Goal: Browse casually

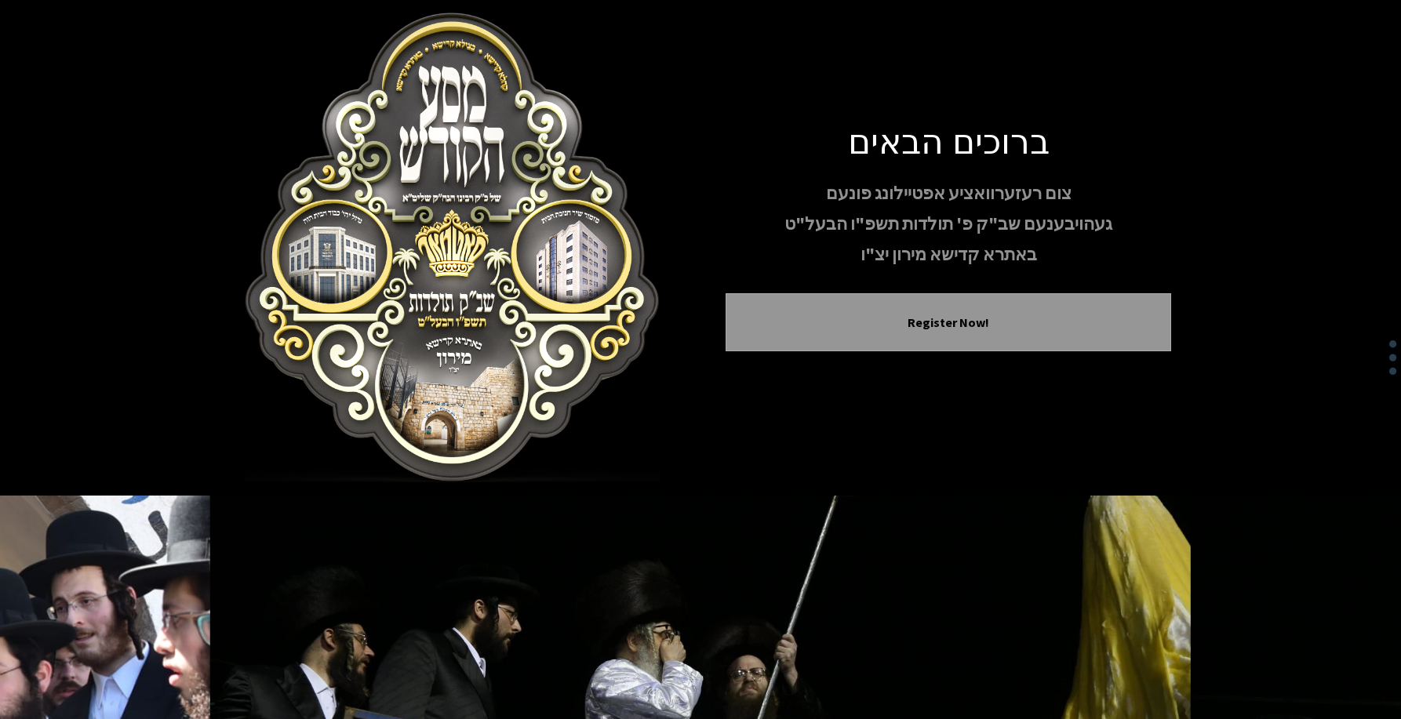
click at [383, 235] on img at bounding box center [452, 248] width 445 height 471
click at [421, 240] on img at bounding box center [452, 248] width 445 height 471
click at [422, 242] on img at bounding box center [452, 248] width 445 height 471
drag, startPoint x: 424, startPoint y: 245, endPoint x: 433, endPoint y: 264, distance: 21.7
click at [425, 245] on img at bounding box center [452, 248] width 445 height 471
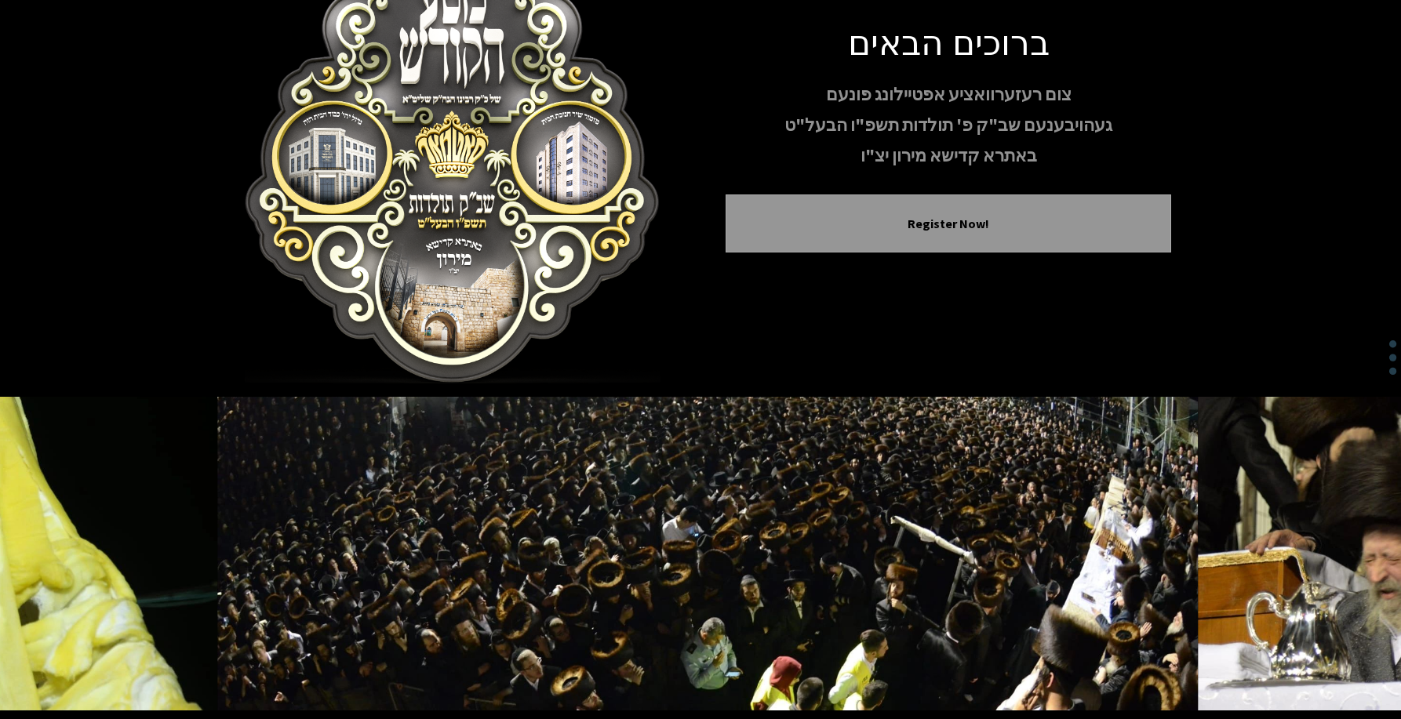
scroll to position [157, 0]
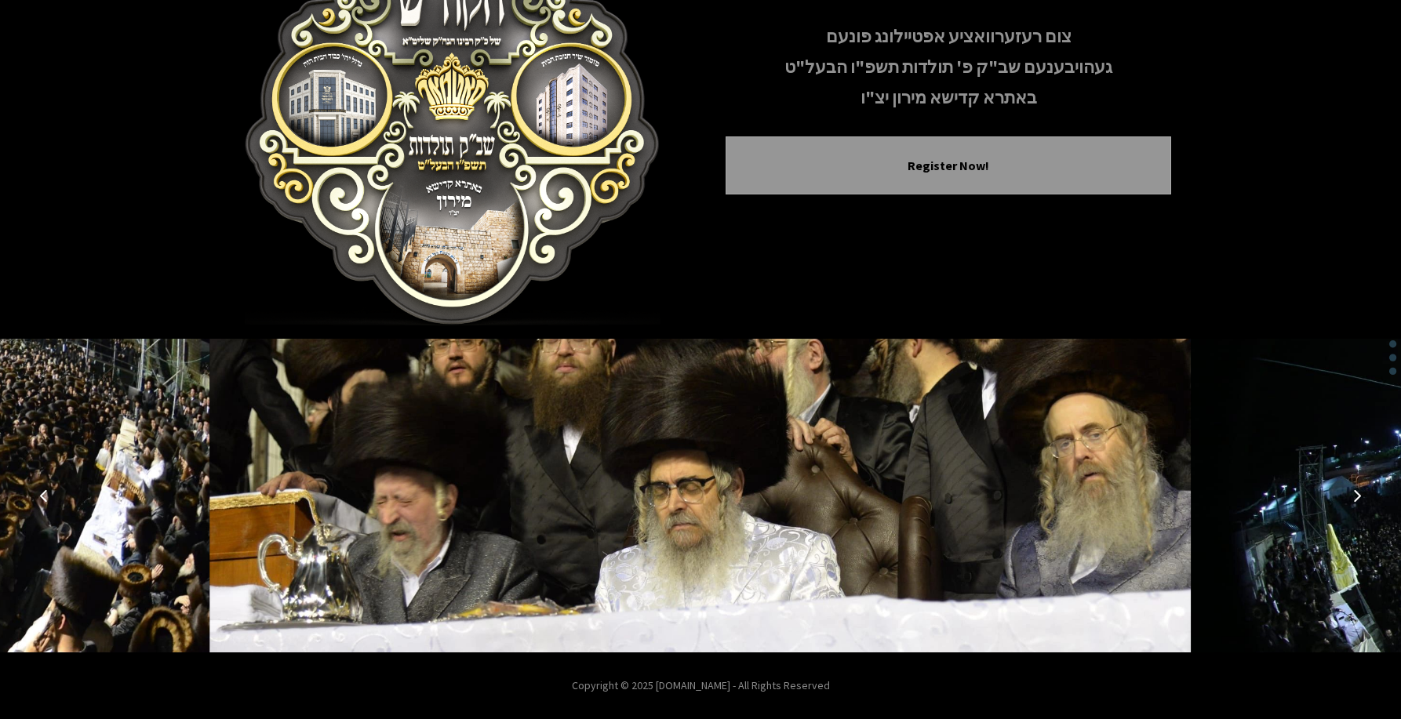
click at [1351, 496] on icon "Next image" at bounding box center [1357, 495] width 13 height 13
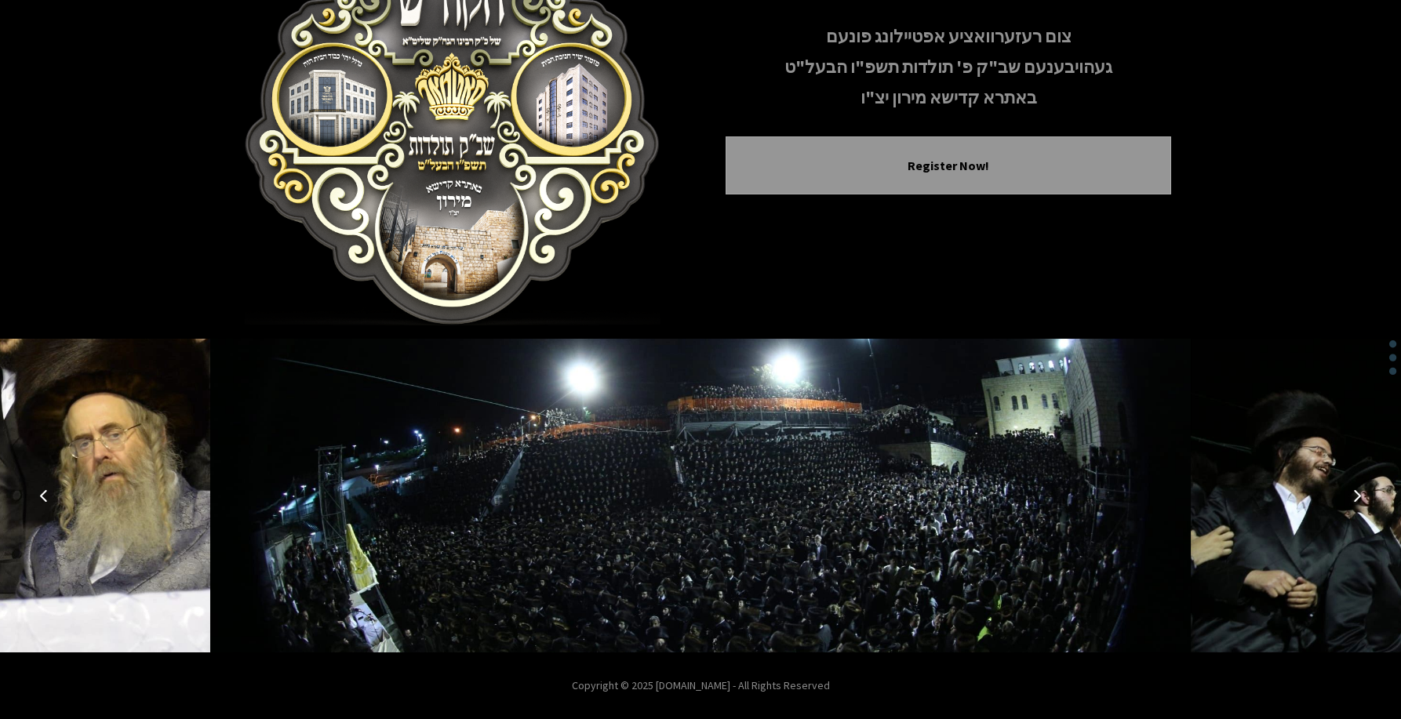
click at [1349, 496] on button "Next image" at bounding box center [1357, 496] width 38 height 38
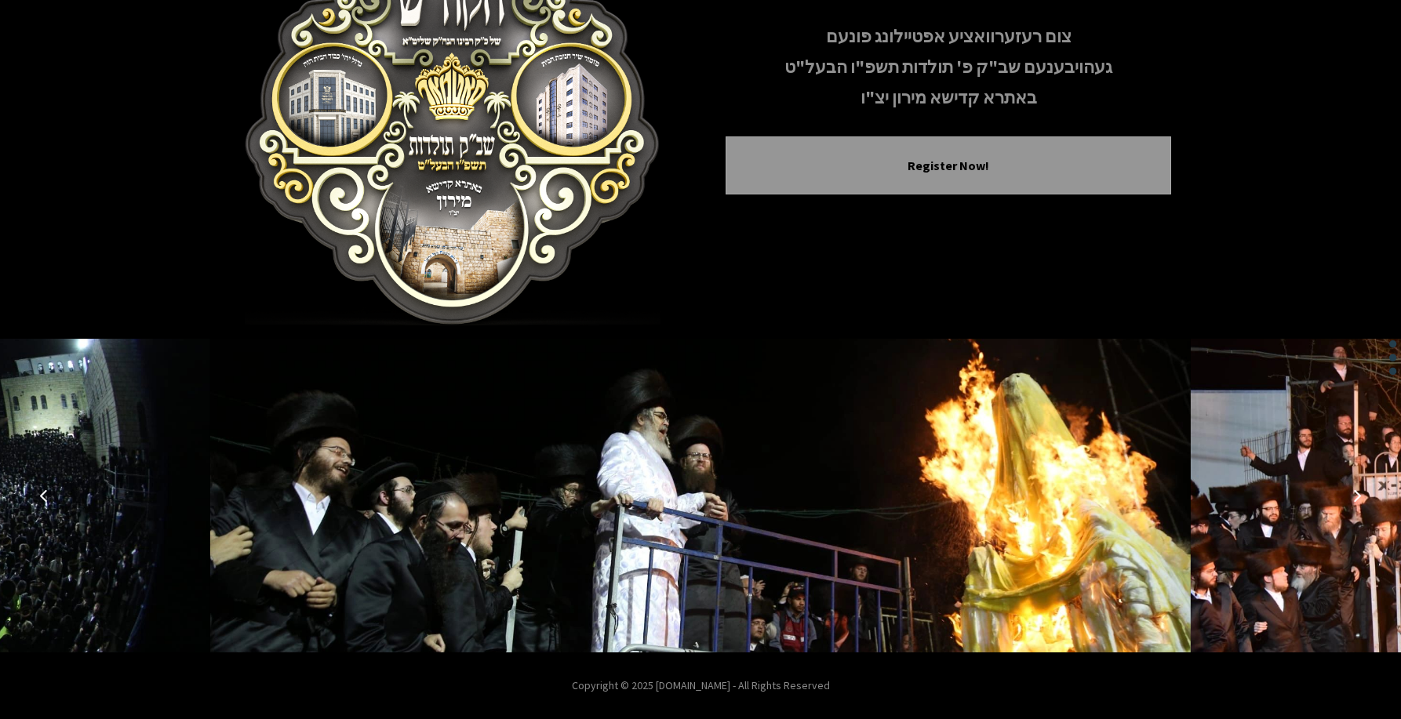
click at [1355, 493] on icon "Next image" at bounding box center [1357, 495] width 13 height 13
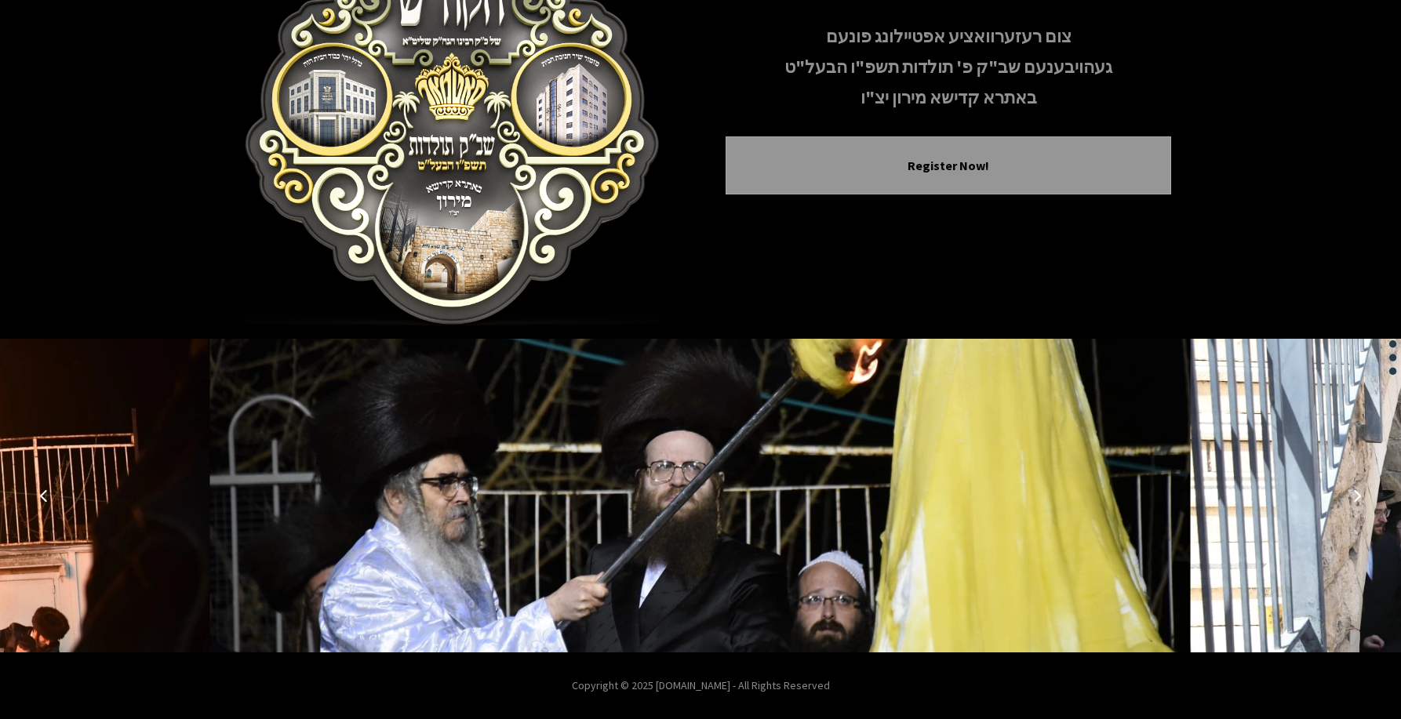
click at [47, 489] on button "Previous image" at bounding box center [44, 496] width 38 height 38
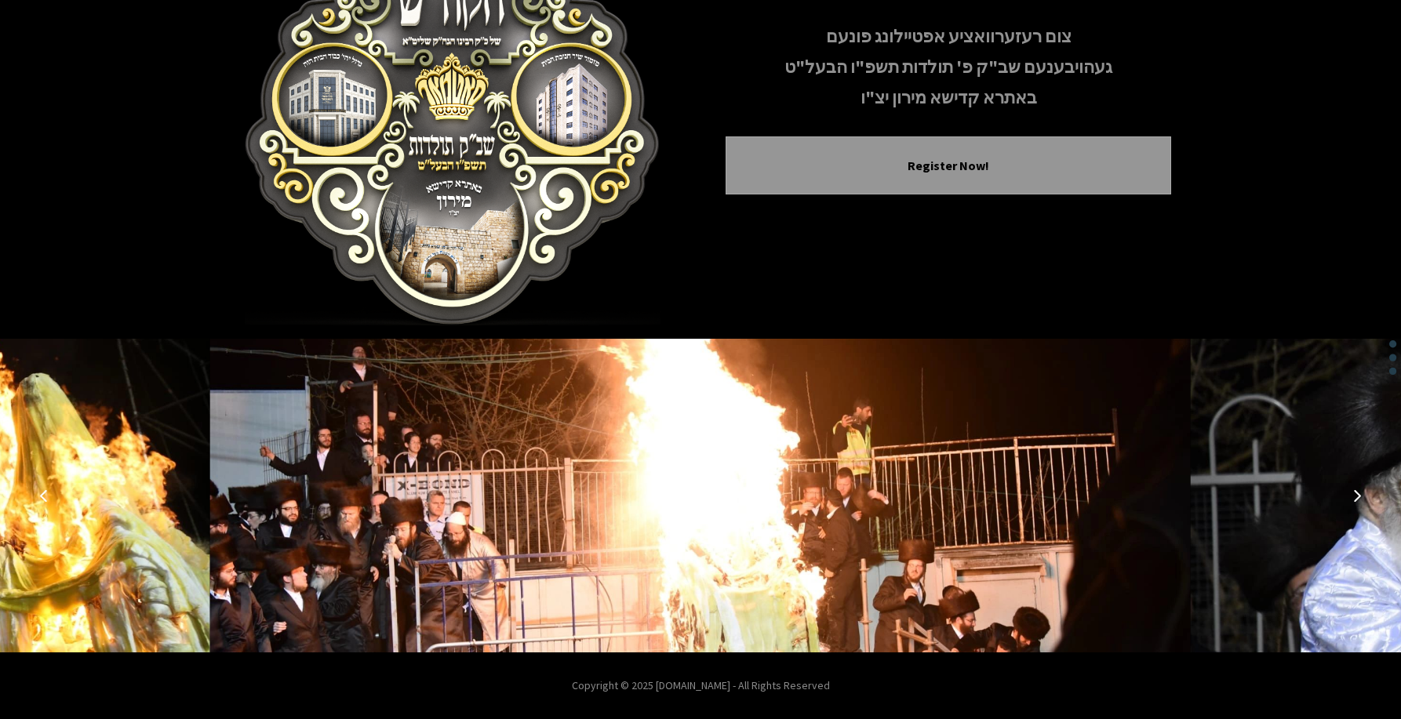
click at [364, 531] on img at bounding box center [700, 496] width 980 height 314
click at [322, 510] on img at bounding box center [700, 496] width 980 height 314
click at [289, 522] on img at bounding box center [700, 496] width 980 height 314
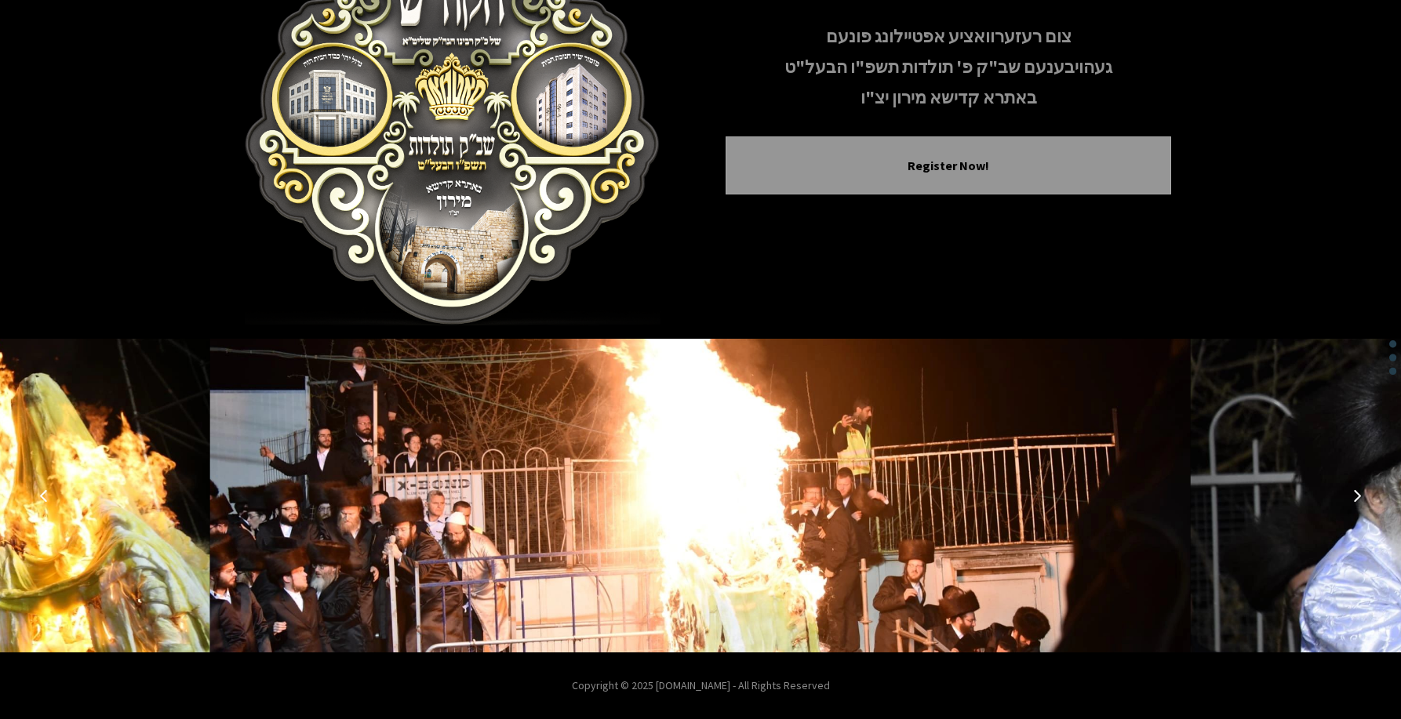
click at [289, 522] on img at bounding box center [700, 496] width 980 height 314
drag, startPoint x: 289, startPoint y: 522, endPoint x: 340, endPoint y: 464, distance: 76.1
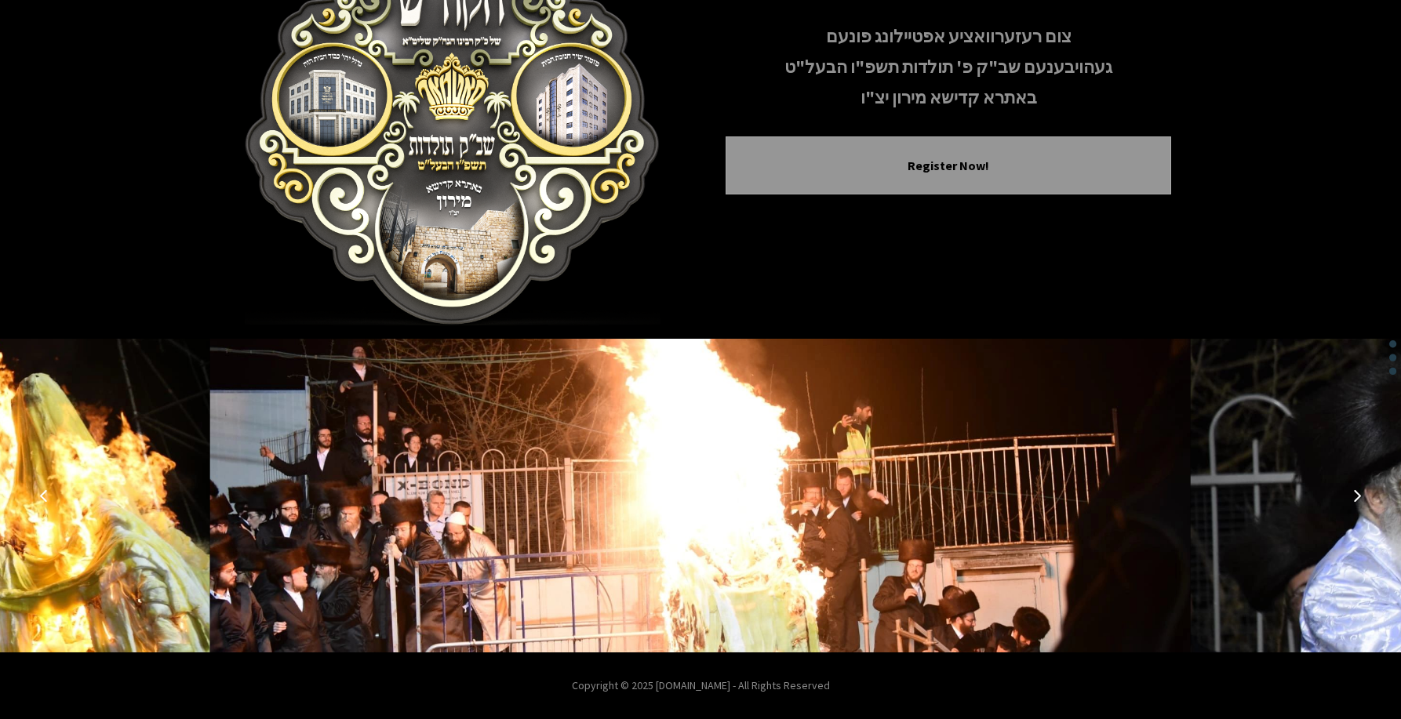
click at [292, 520] on img at bounding box center [700, 496] width 980 height 314
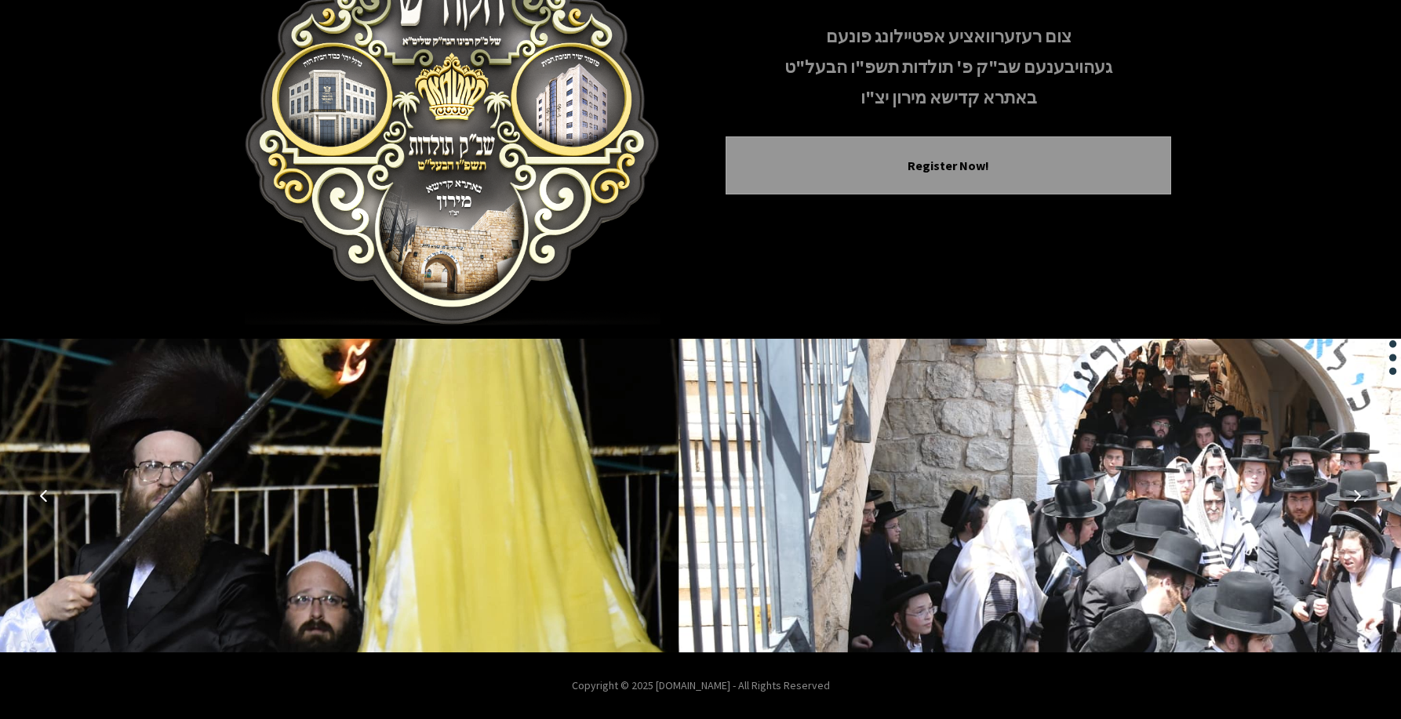
click at [1352, 491] on icon "Next image" at bounding box center [1357, 495] width 13 height 13
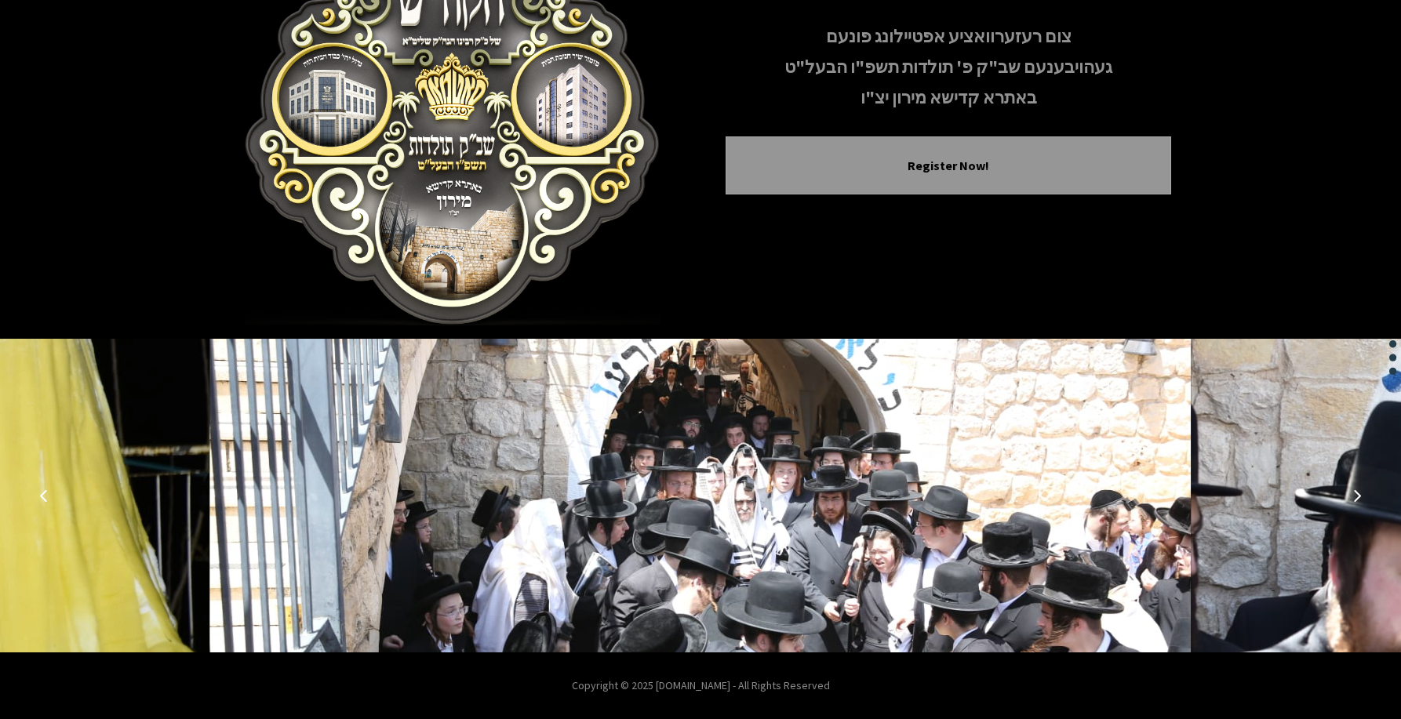
click at [1352, 491] on icon "Next image" at bounding box center [1357, 495] width 13 height 13
